Goal: Information Seeking & Learning: Learn about a topic

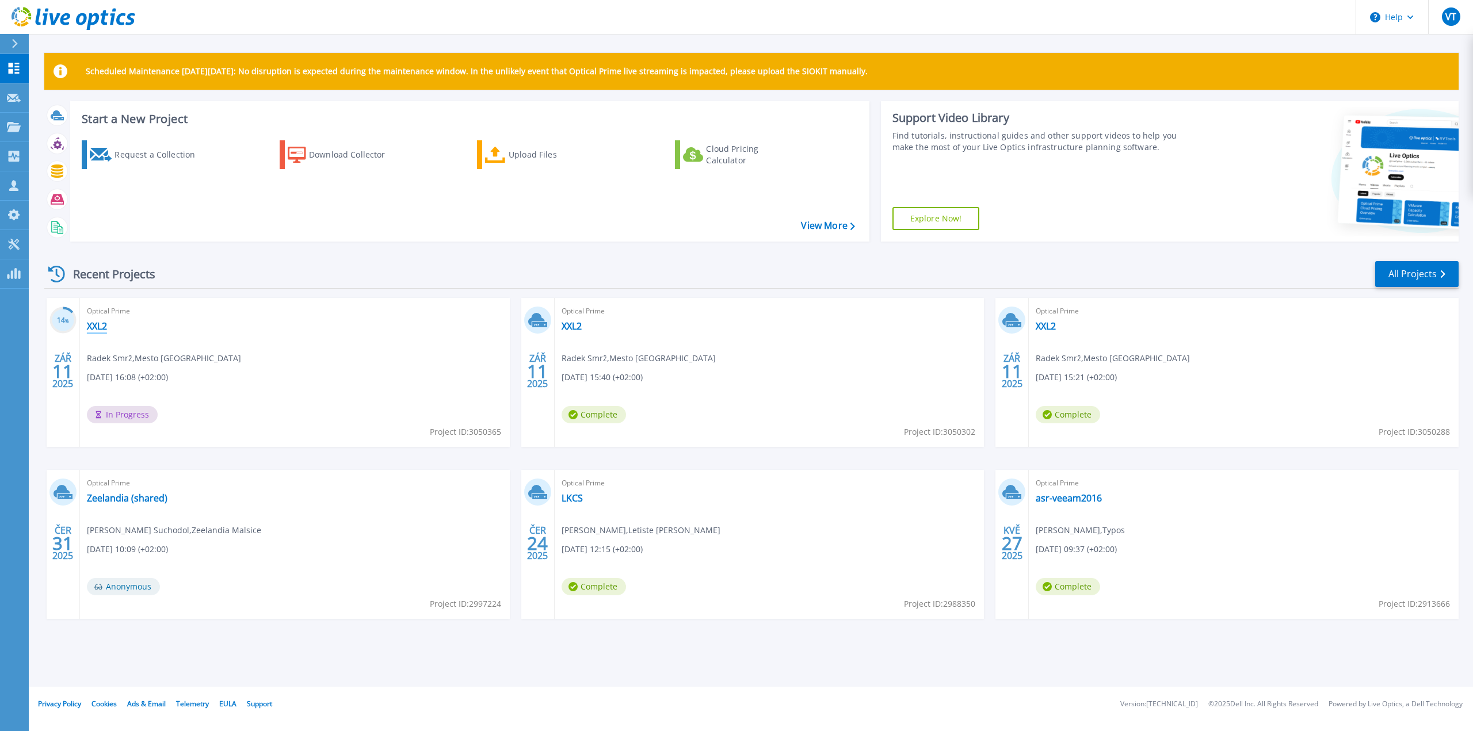
click at [102, 328] on link "XXL2" at bounding box center [97, 327] width 20 height 12
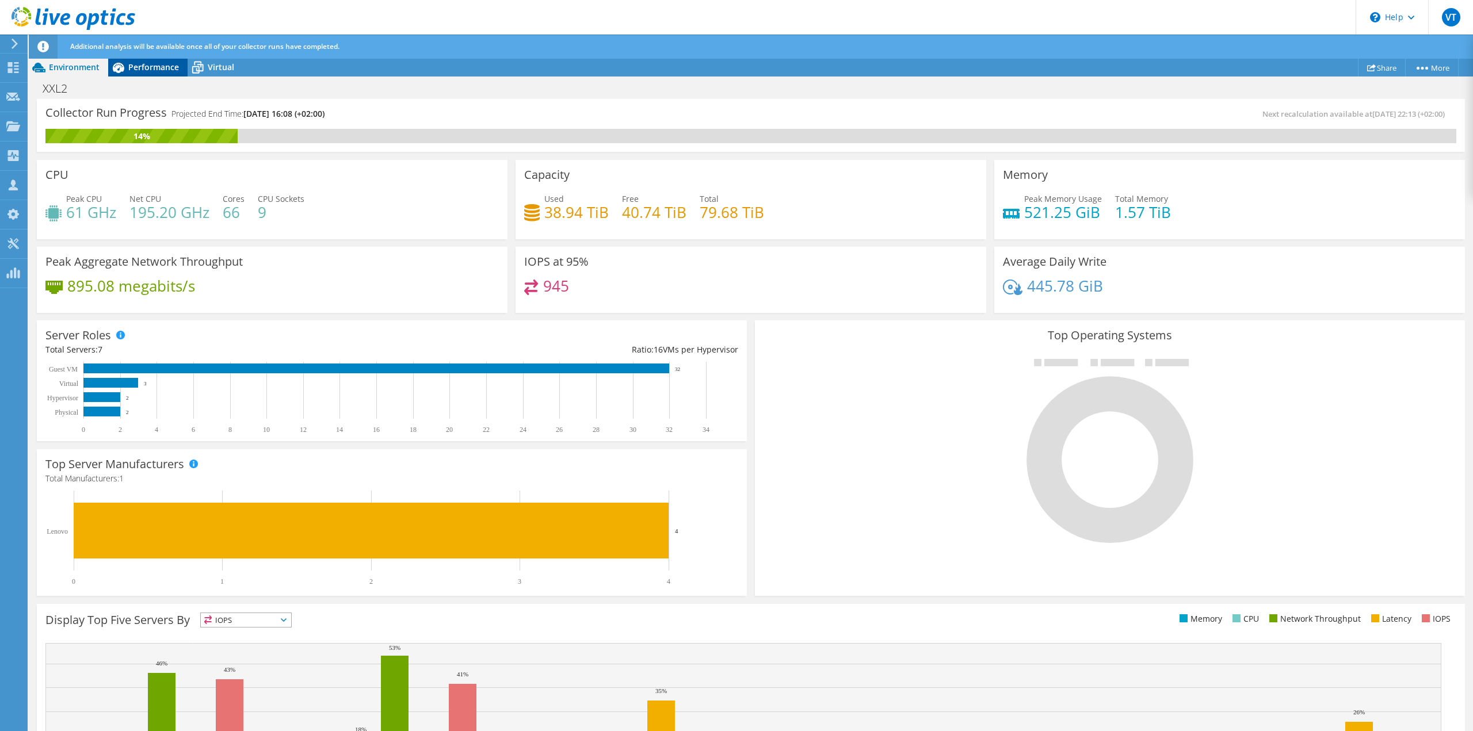
click at [156, 69] on span "Performance" at bounding box center [153, 67] width 51 height 11
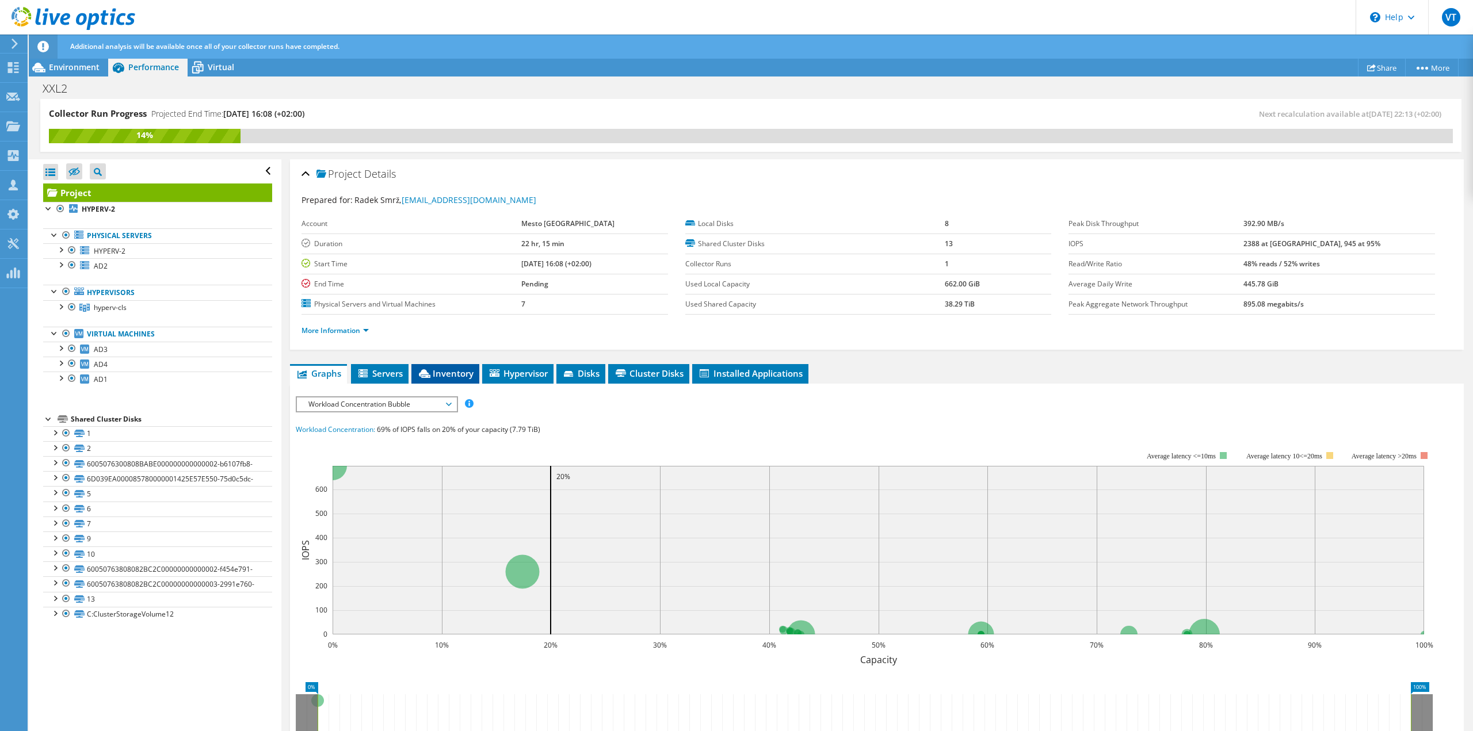
click at [441, 382] on li "Inventory" at bounding box center [445, 374] width 68 height 20
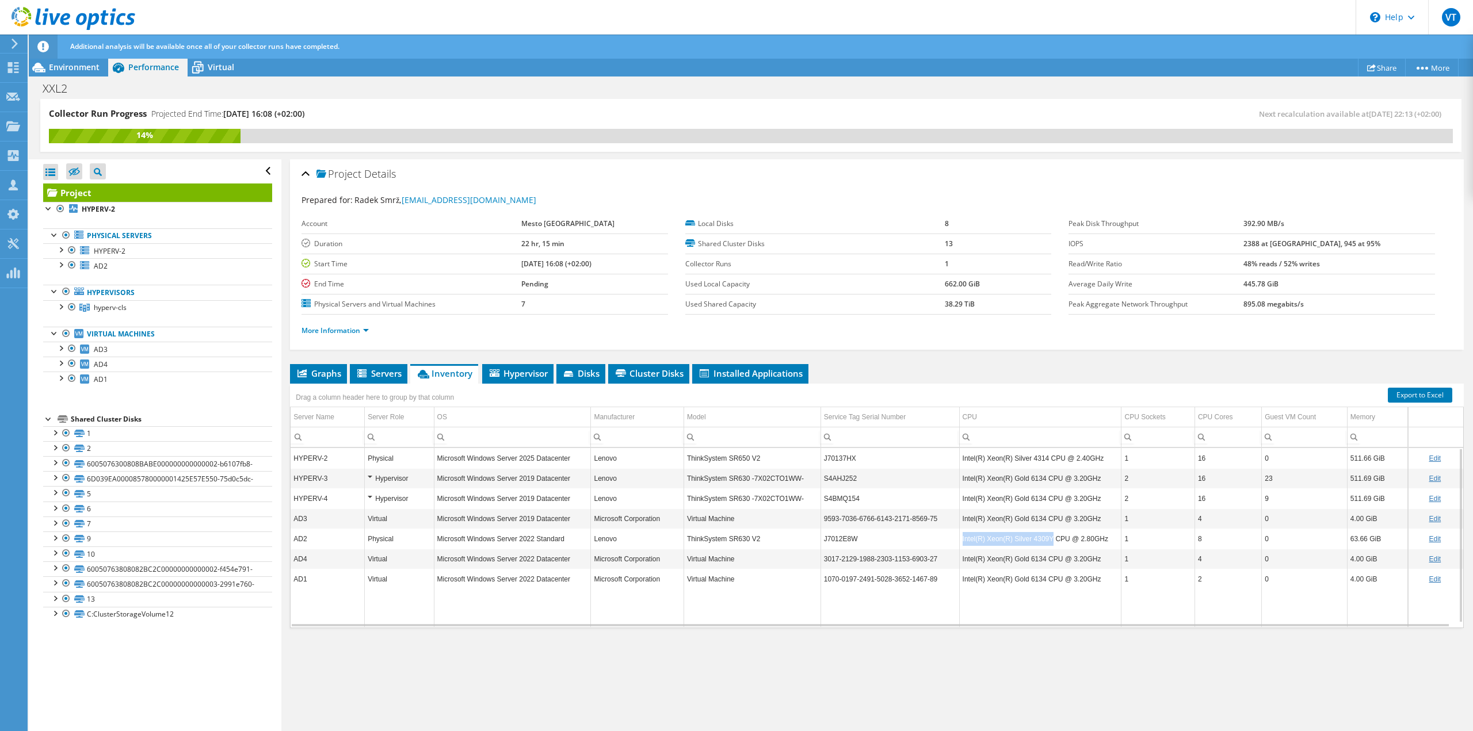
drag, startPoint x: 1047, startPoint y: 538, endPoint x: 959, endPoint y: 539, distance: 88.1
click at [959, 539] on td "Intel(R) Xeon(R) Silver 4309Y CPU @ 2.80GHz" at bounding box center [1040, 539] width 162 height 20
